Goal: Navigation & Orientation: Find specific page/section

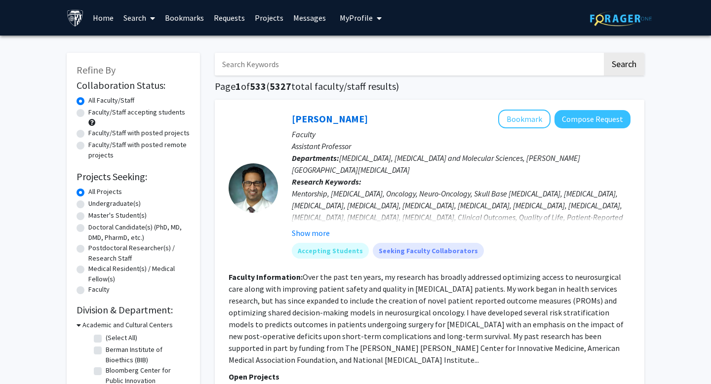
click at [106, 16] on link "Home" at bounding box center [103, 17] width 31 height 35
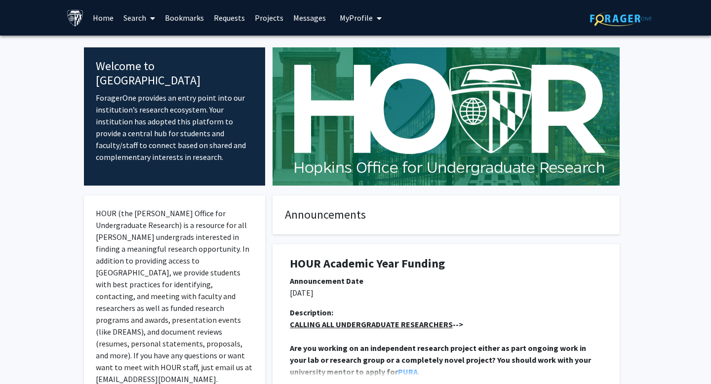
click at [147, 19] on span at bounding box center [150, 18] width 9 height 35
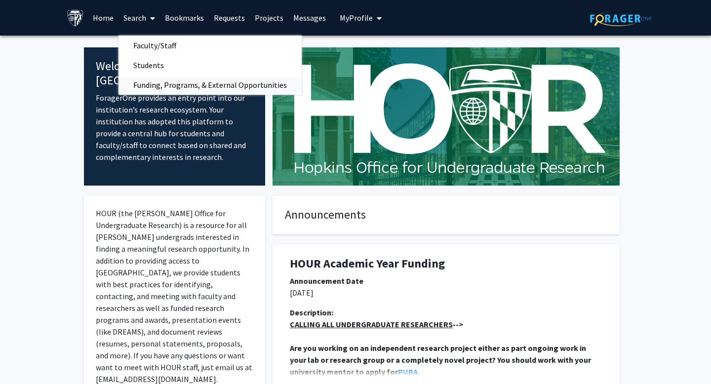
click at [166, 84] on span "Funding, Programs, & External Opportunities" at bounding box center [209, 85] width 183 height 20
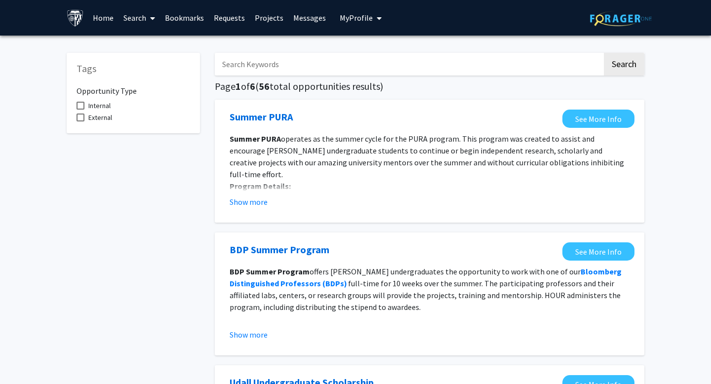
click at [367, 20] on span "My Profile" at bounding box center [356, 18] width 33 height 10
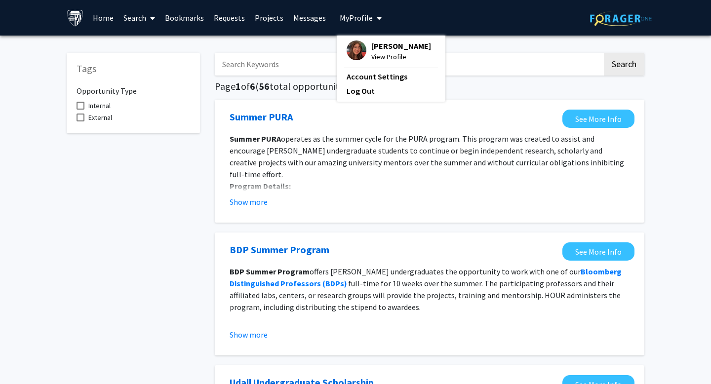
click at [367, 20] on span "My Profile" at bounding box center [356, 18] width 33 height 10
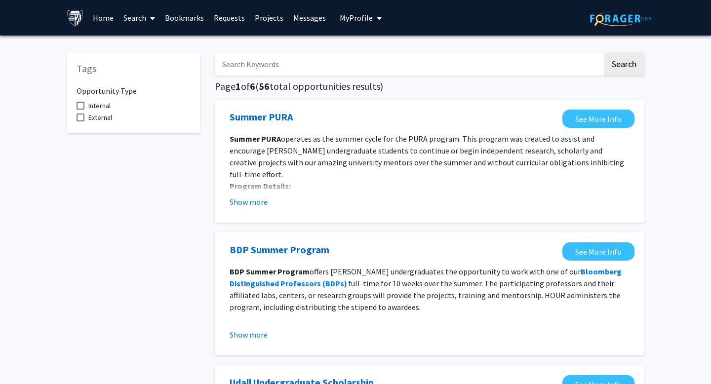
click at [77, 23] on img at bounding box center [75, 17] width 17 height 17
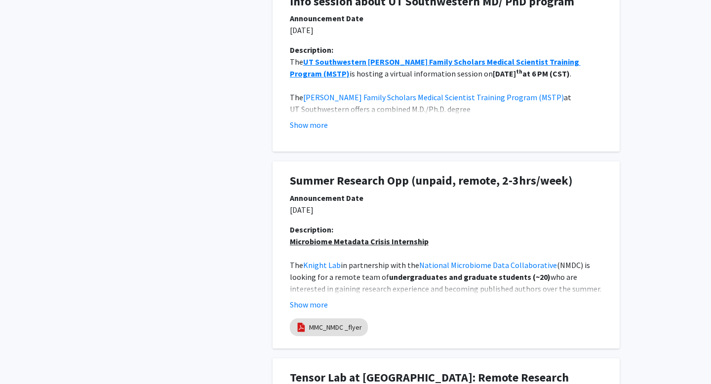
scroll to position [782, 0]
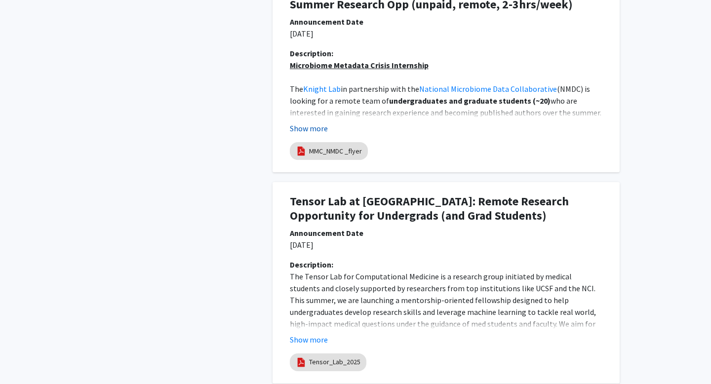
click at [314, 127] on button "Show more" at bounding box center [309, 128] width 38 height 12
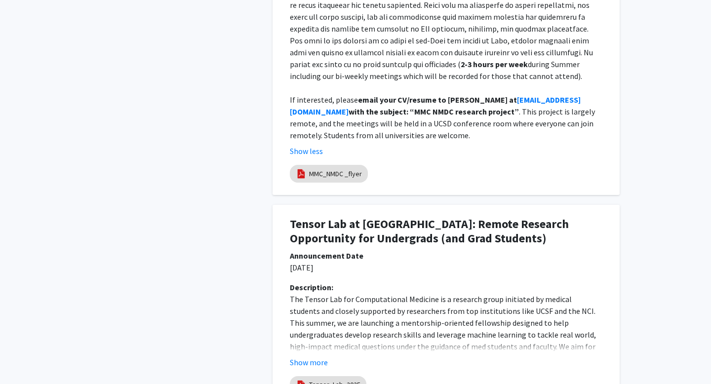
scroll to position [1186, 0]
click at [322, 355] on button "Show more" at bounding box center [309, 361] width 38 height 12
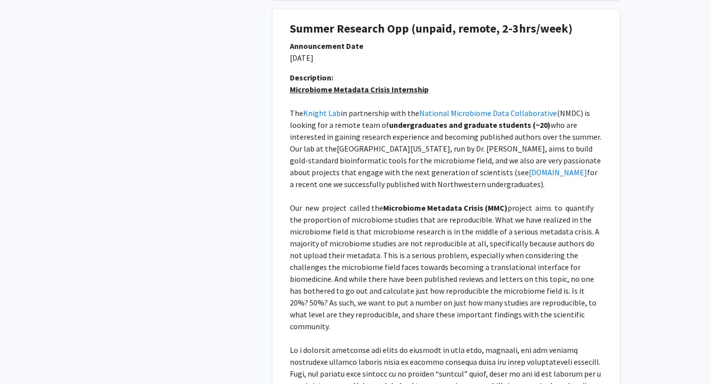
scroll to position [755, 0]
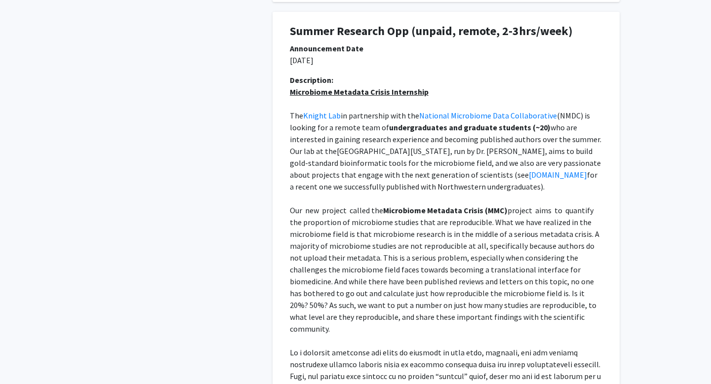
click at [391, 202] on p at bounding box center [446, 198] width 312 height 12
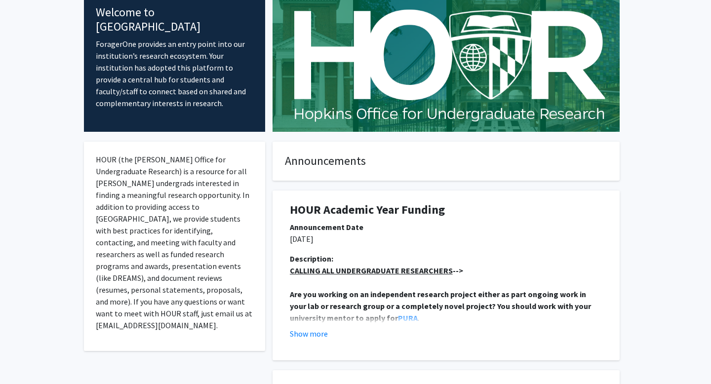
scroll to position [0, 0]
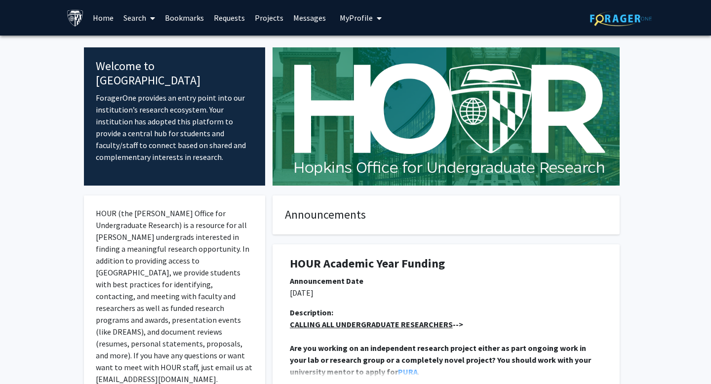
click at [145, 16] on link "Search" at bounding box center [138, 17] width 41 height 35
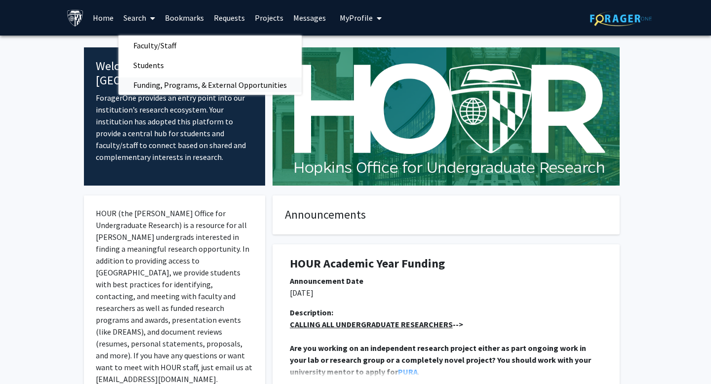
click at [172, 82] on span "Funding, Programs, & External Opportunities" at bounding box center [209, 85] width 183 height 20
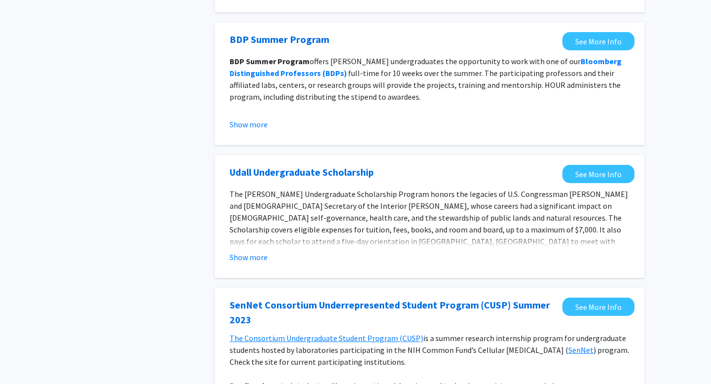
scroll to position [1097, 0]
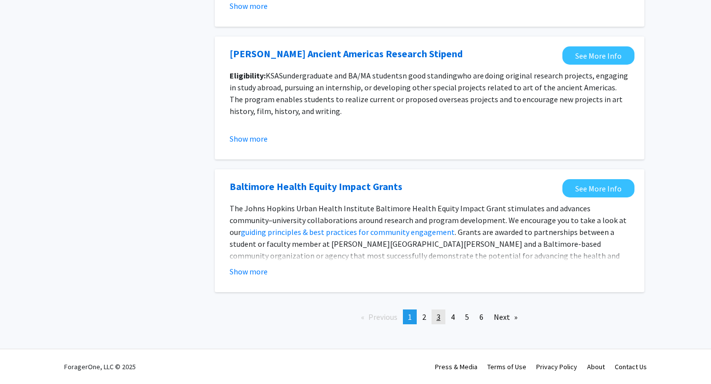
click at [432, 321] on link "page 3" at bounding box center [438, 316] width 14 height 15
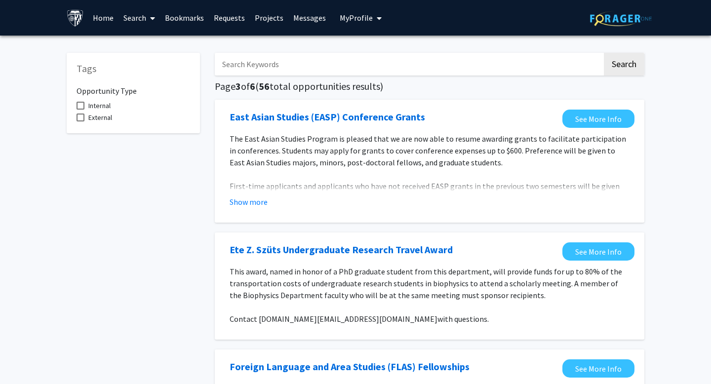
click at [103, 16] on link "Home" at bounding box center [103, 17] width 31 height 35
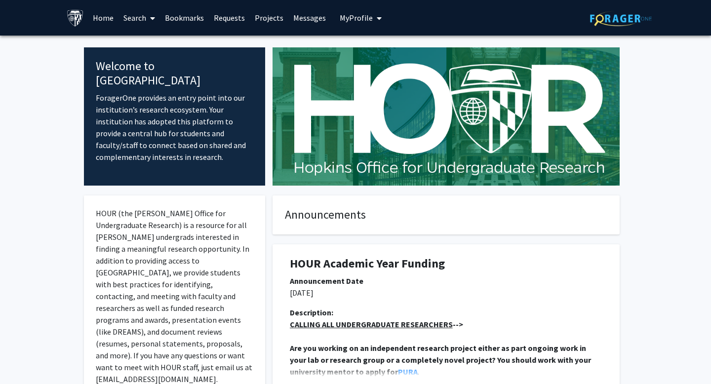
click at [278, 8] on link "Projects" at bounding box center [269, 17] width 38 height 35
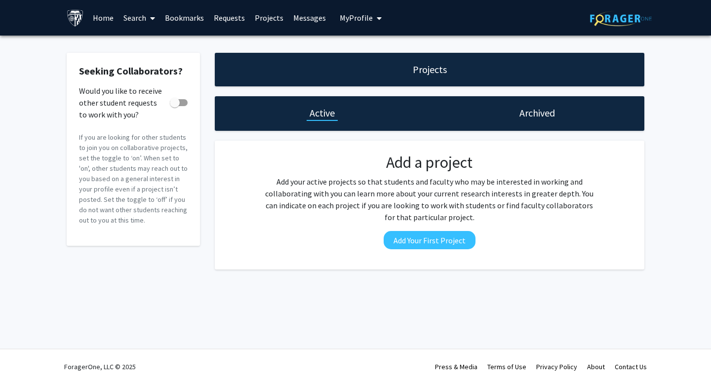
click at [546, 116] on h1 "Archived" at bounding box center [537, 113] width 36 height 14
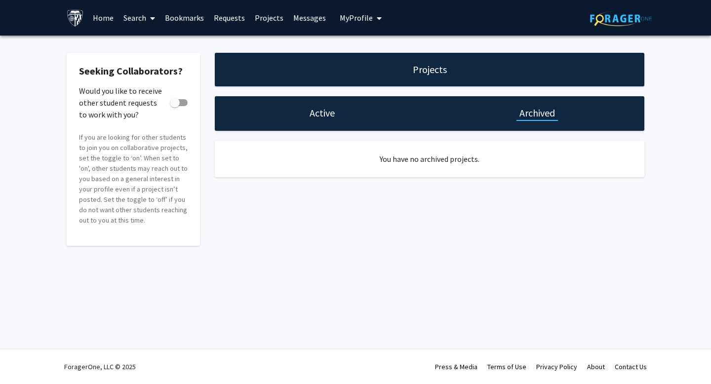
click at [256, 23] on link "Projects" at bounding box center [269, 17] width 38 height 35
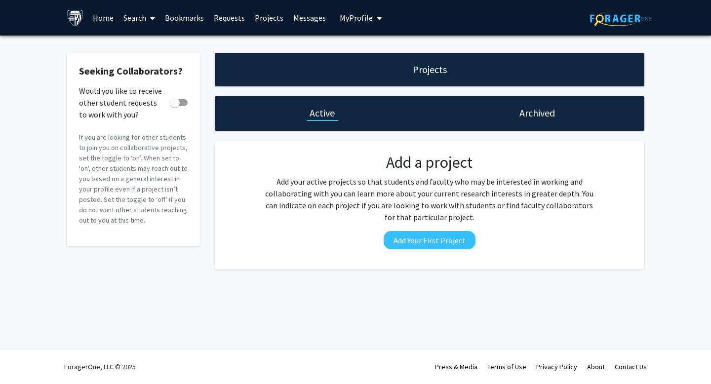
click at [298, 18] on link "Messages" at bounding box center [309, 17] width 42 height 35
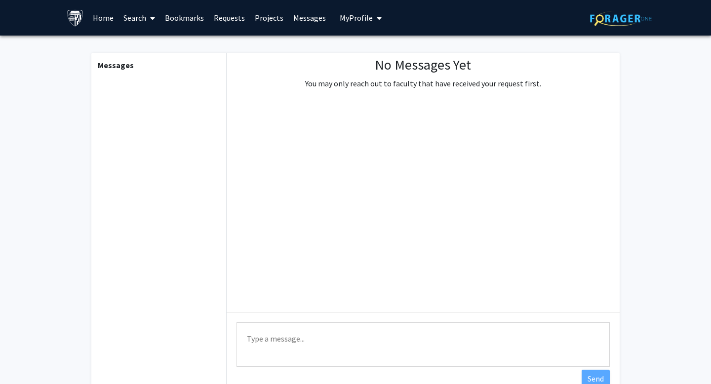
click at [356, 18] on span "My Profile" at bounding box center [356, 18] width 33 height 10
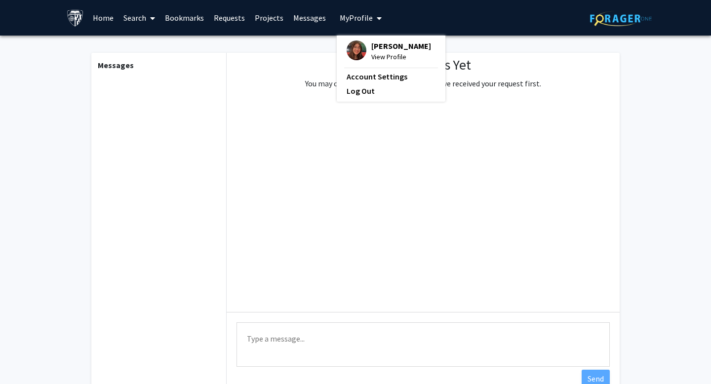
click at [143, 12] on link "Search" at bounding box center [138, 17] width 41 height 35
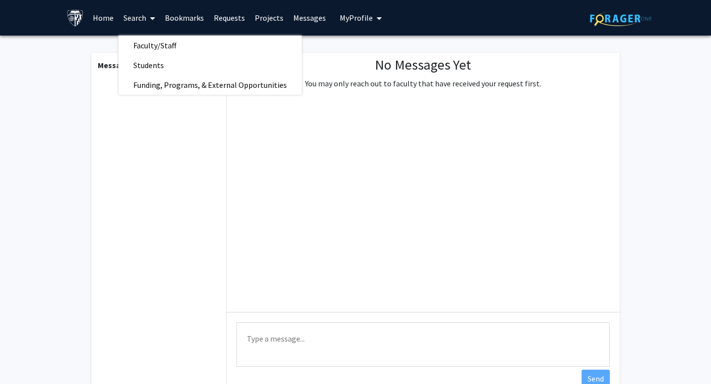
click at [107, 20] on link "Home" at bounding box center [103, 17] width 31 height 35
